Goal: Check status

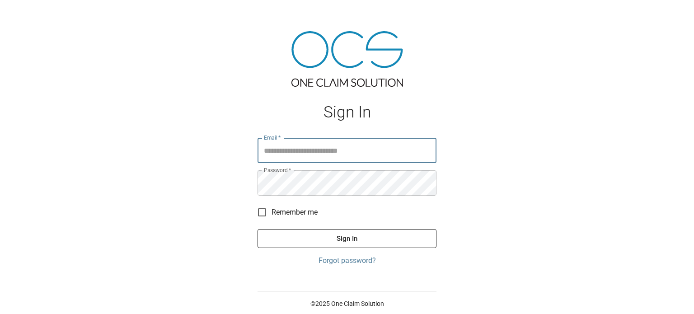
type input "**********"
click at [258, 229] on button "Sign In" at bounding box center [347, 238] width 179 height 19
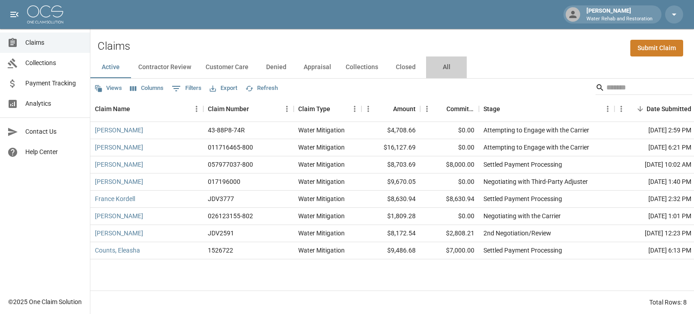
click at [453, 66] on button "All" at bounding box center [446, 68] width 41 height 22
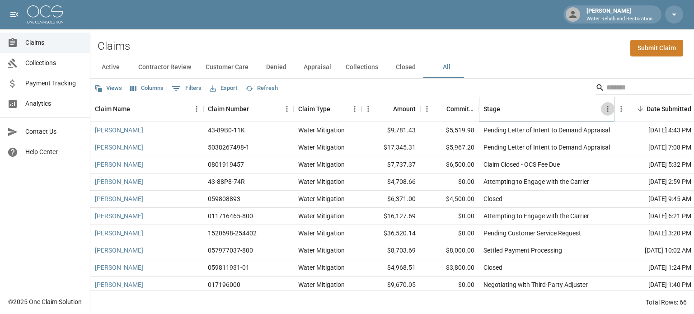
click at [608, 113] on icon "Menu" at bounding box center [607, 108] width 9 height 9
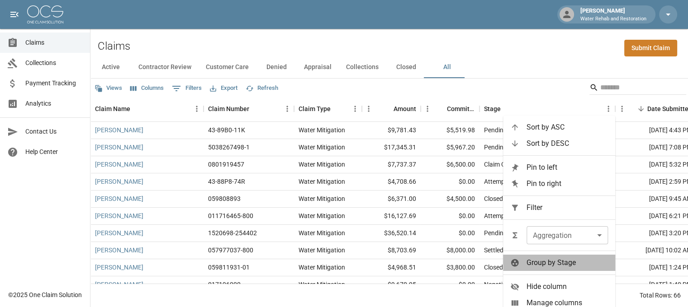
click at [592, 258] on span "Group by Stage" at bounding box center [566, 263] width 81 height 11
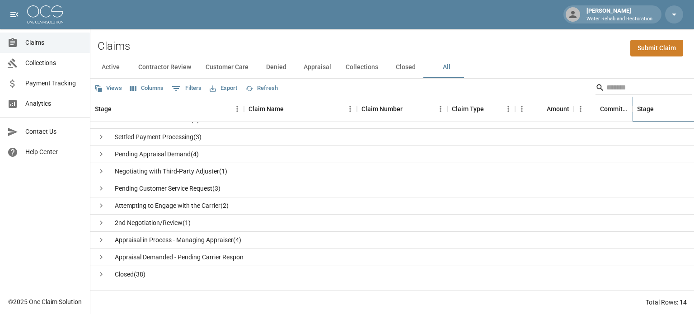
scroll to position [78, 0]
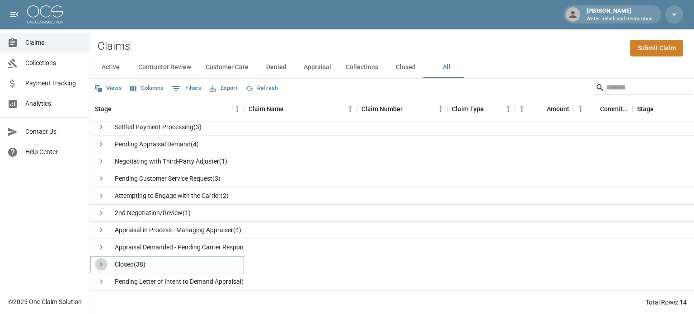
click at [102, 263] on icon "see children" at bounding box center [101, 265] width 3 height 4
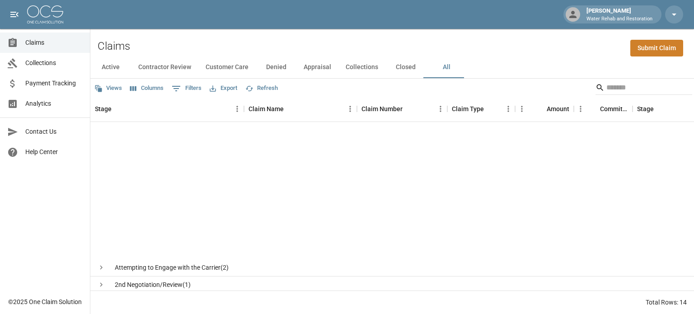
scroll to position [0, 0]
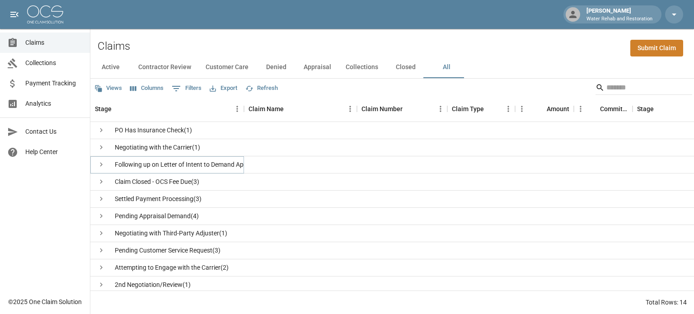
click at [101, 168] on icon "see children" at bounding box center [101, 164] width 8 height 8
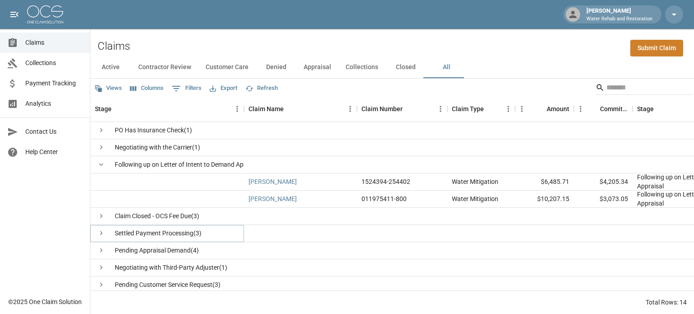
click at [95, 235] on button "see children" at bounding box center [101, 233] width 13 height 13
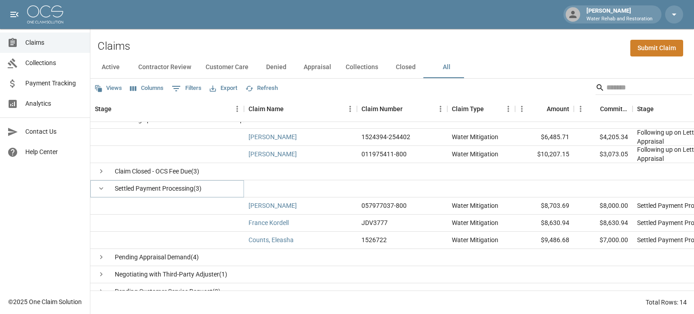
scroll to position [45, 0]
click at [98, 255] on icon "see children" at bounding box center [101, 257] width 8 height 8
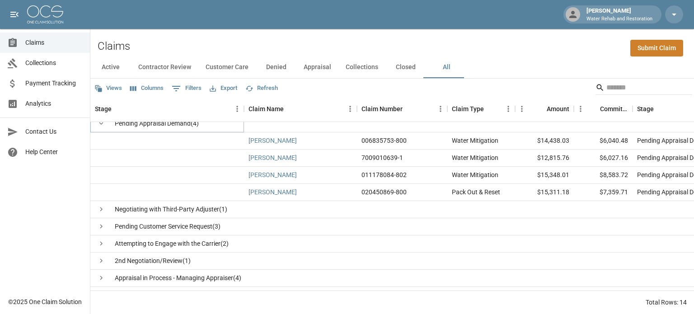
scroll to position [181, 0]
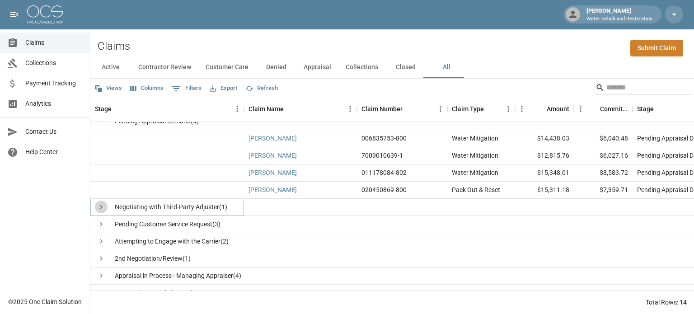
click at [99, 203] on icon "see children" at bounding box center [101, 207] width 8 height 8
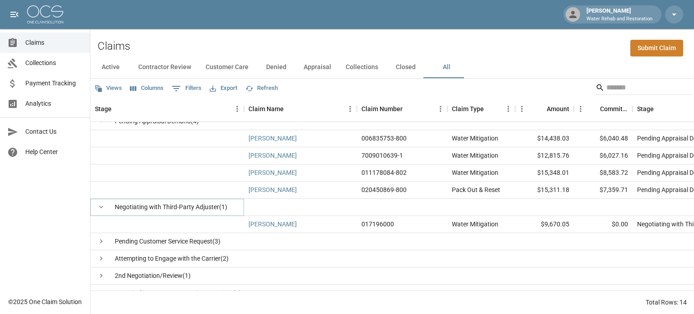
click at [99, 204] on icon "hide children" at bounding box center [101, 207] width 8 height 8
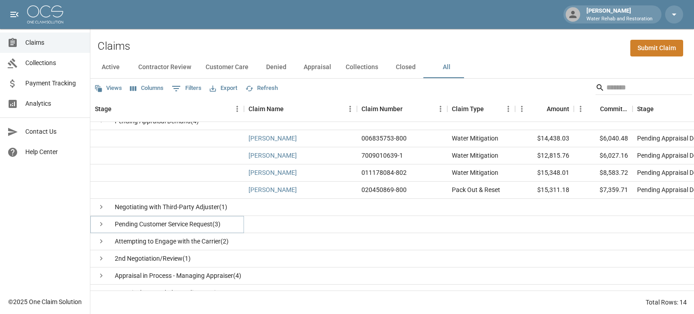
click at [99, 224] on icon "see children" at bounding box center [101, 224] width 8 height 8
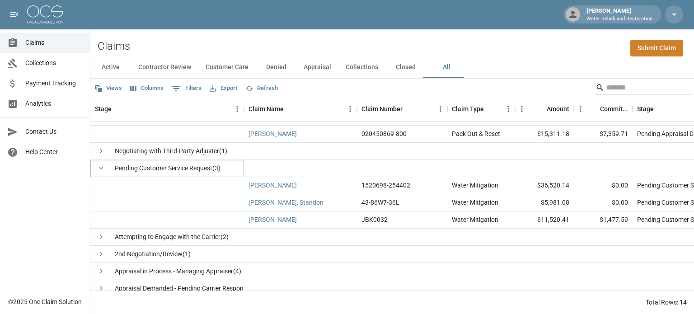
scroll to position [271, 0]
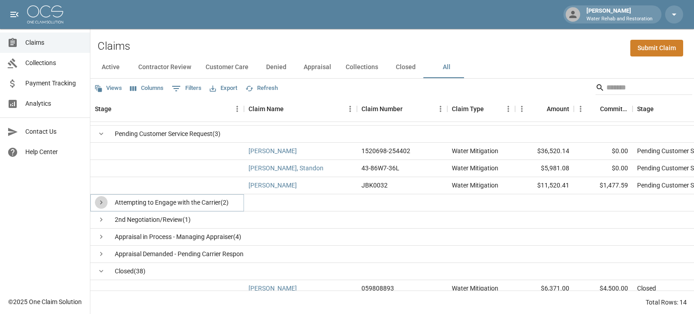
click at [104, 197] on button "see children" at bounding box center [101, 202] width 13 height 13
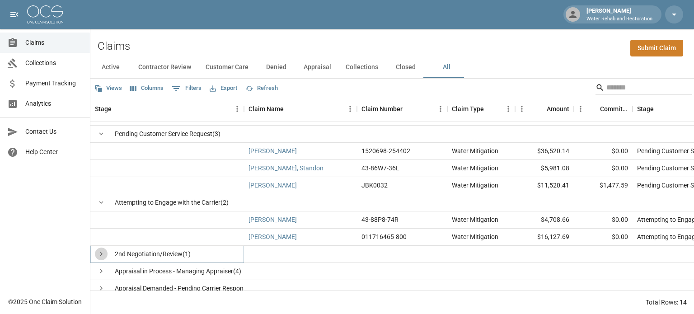
click at [103, 254] on icon "see children" at bounding box center [101, 254] width 8 height 8
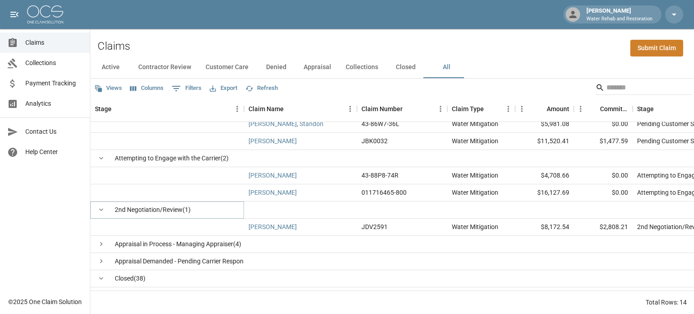
scroll to position [316, 0]
click at [100, 244] on icon "see children" at bounding box center [101, 243] width 8 height 8
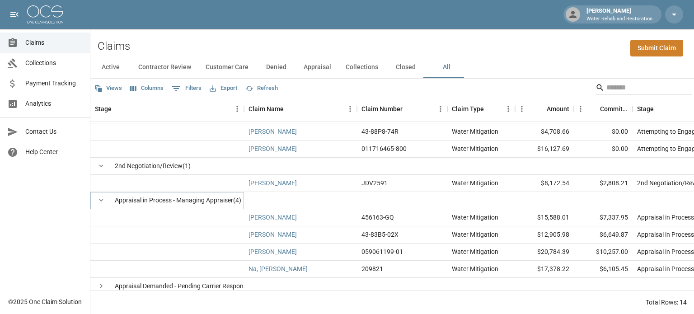
scroll to position [362, 0]
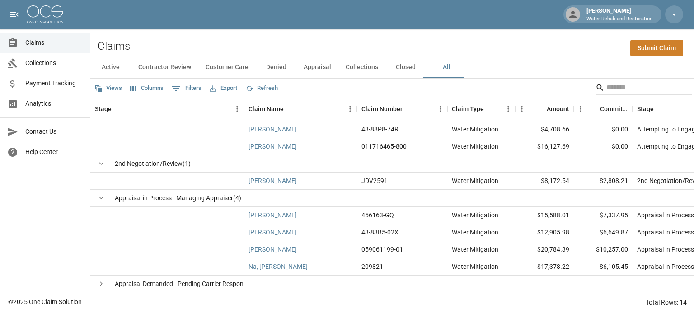
click at [157, 89] on button "Columns" at bounding box center [147, 88] width 38 height 14
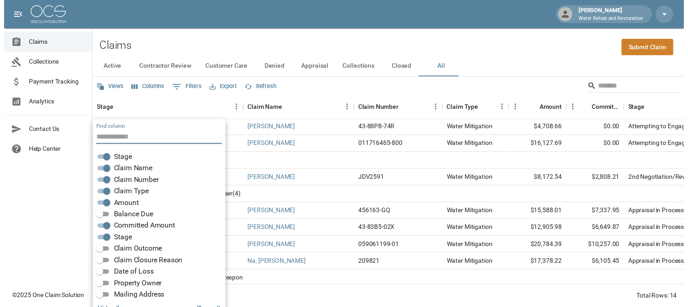
scroll to position [18, 0]
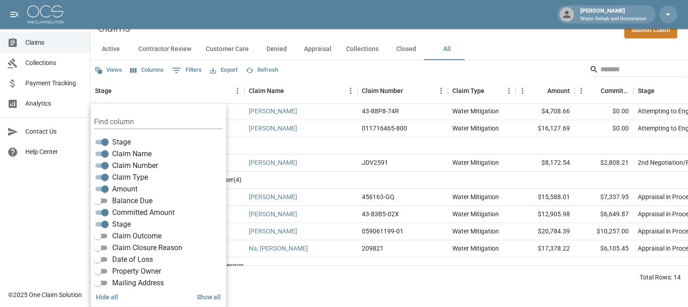
click at [117, 199] on span "Balance Due" at bounding box center [132, 201] width 40 height 11
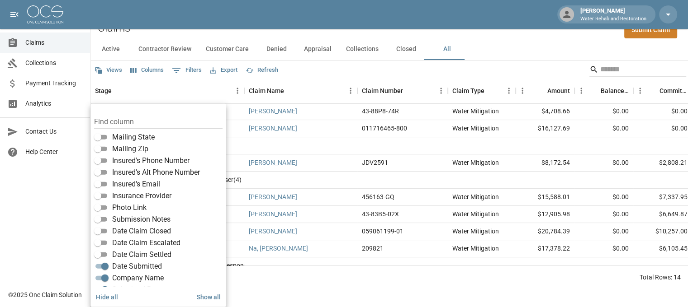
scroll to position [182, 0]
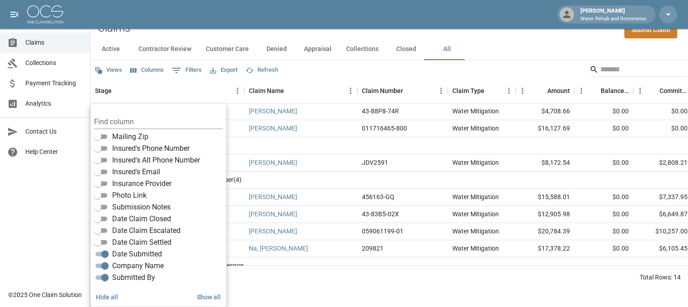
click at [344, 70] on div "Views Columns 0 Filters Export Refresh" at bounding box center [388, 70] width 597 height 18
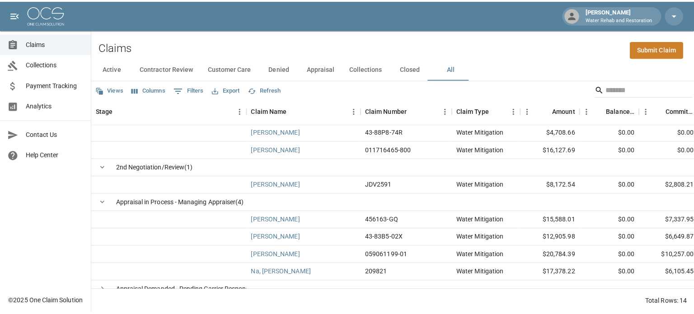
scroll to position [0, 0]
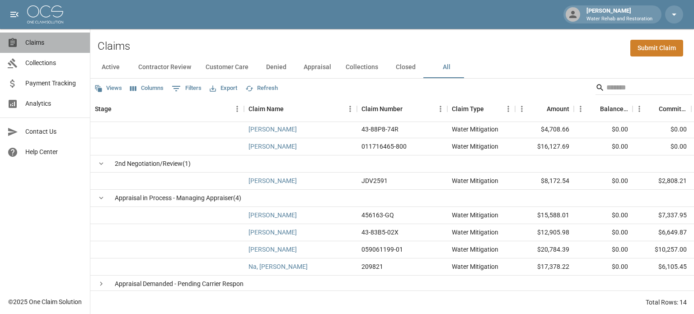
click at [40, 46] on span "Claims" at bounding box center [53, 42] width 57 height 9
